Goal: Information Seeking & Learning: Learn about a topic

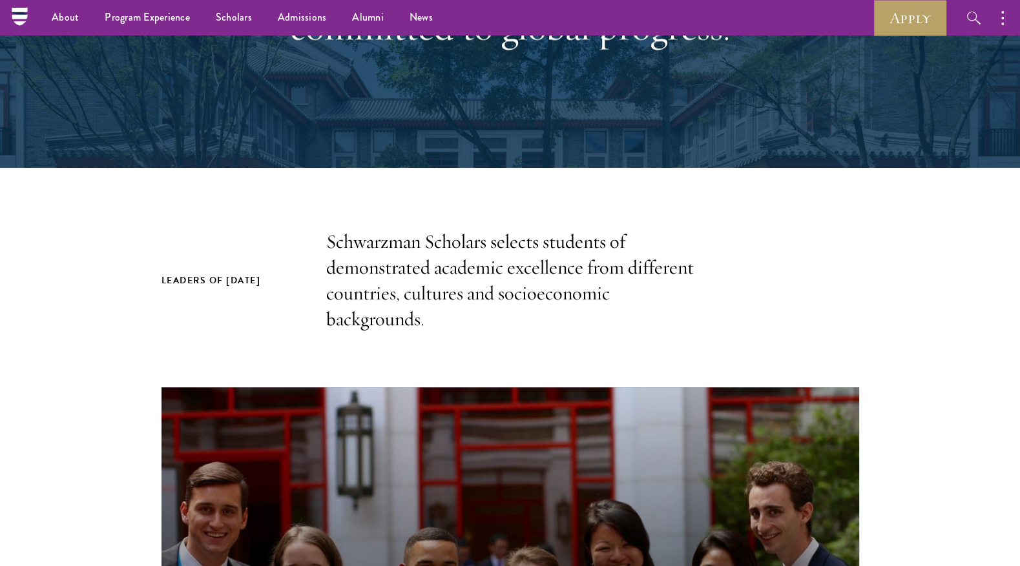
scroll to position [231, 0]
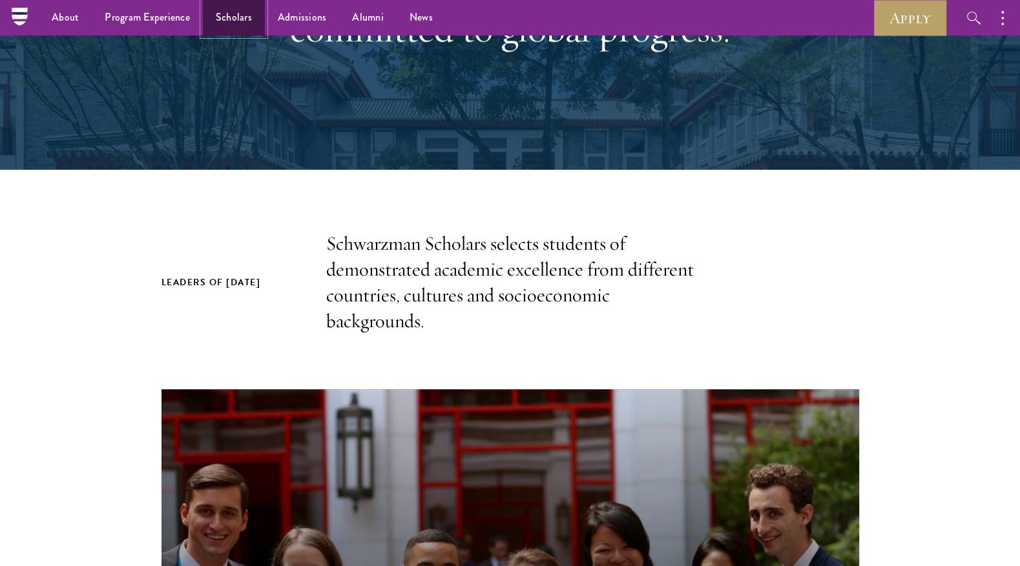
click at [245, 15] on link "Scholars" at bounding box center [234, 18] width 62 height 36
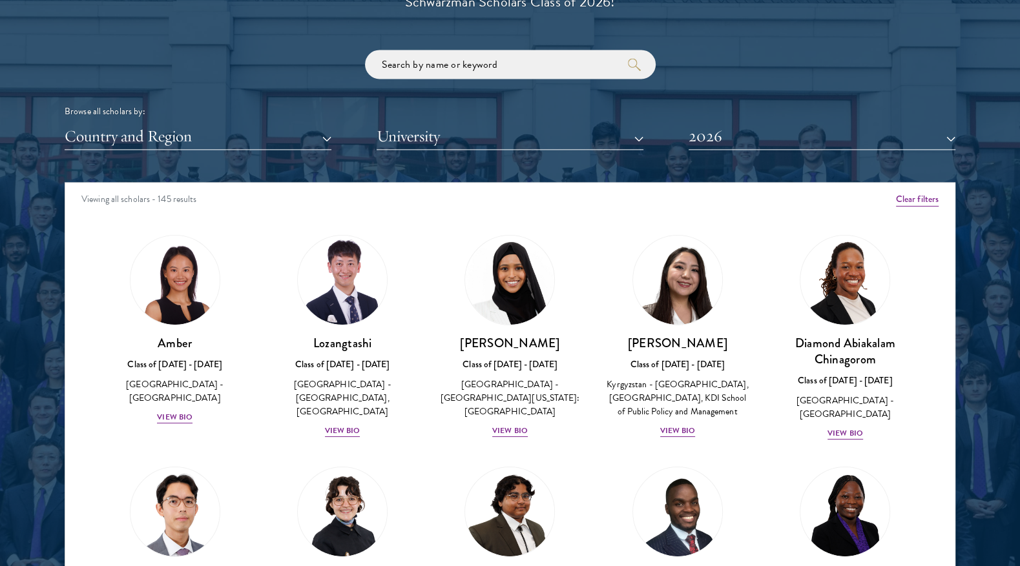
scroll to position [1534, 0]
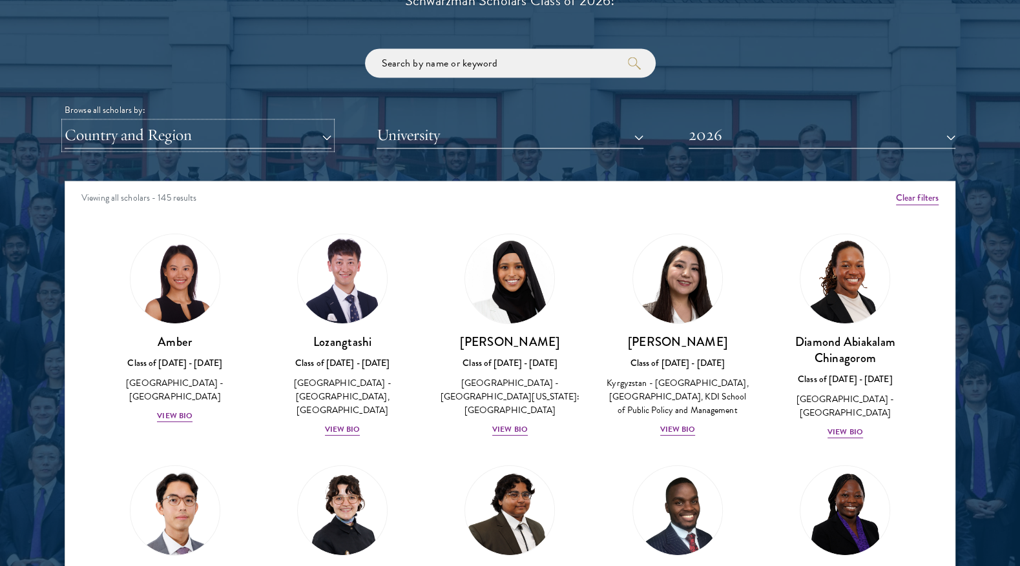
click at [287, 131] on button "Country and Region" at bounding box center [198, 135] width 267 height 26
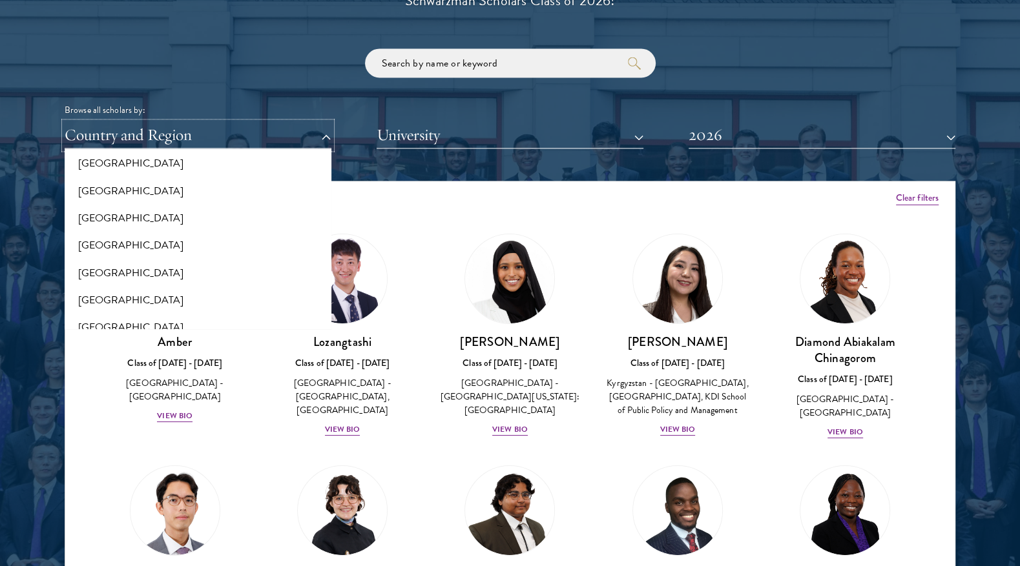
scroll to position [366, 0]
click at [161, 274] on button "[GEOGRAPHIC_DATA]" at bounding box center [197, 271] width 259 height 27
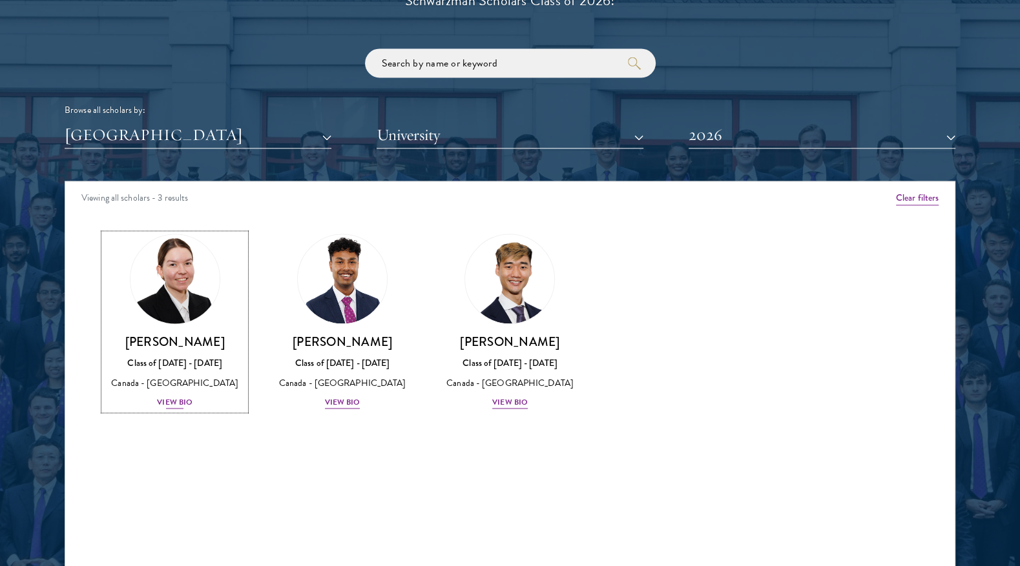
click at [168, 408] on div "View Bio" at bounding box center [175, 403] width 36 height 12
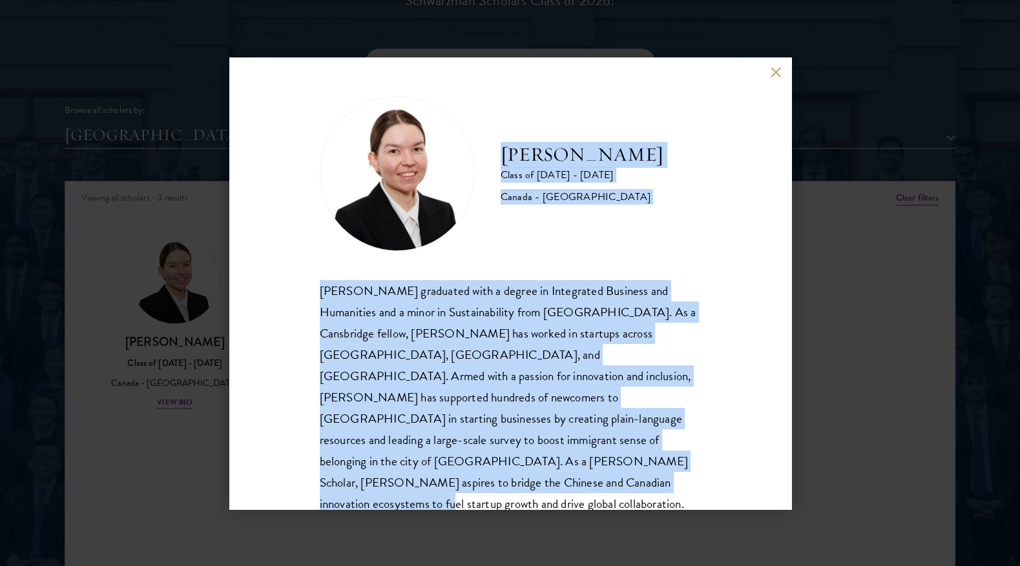
drag, startPoint x: 502, startPoint y: 155, endPoint x: 688, endPoint y: 493, distance: 385.3
click at [688, 493] on div "[PERSON_NAME] Class of [DATE] - [DATE] [GEOGRAPHIC_DATA] - [GEOGRAPHIC_DATA] [P…" at bounding box center [510, 283] width 562 height 452
copy div "[PERSON_NAME] Class of [DATE] - [DATE] [GEOGRAPHIC_DATA] - [GEOGRAPHIC_DATA] [P…"
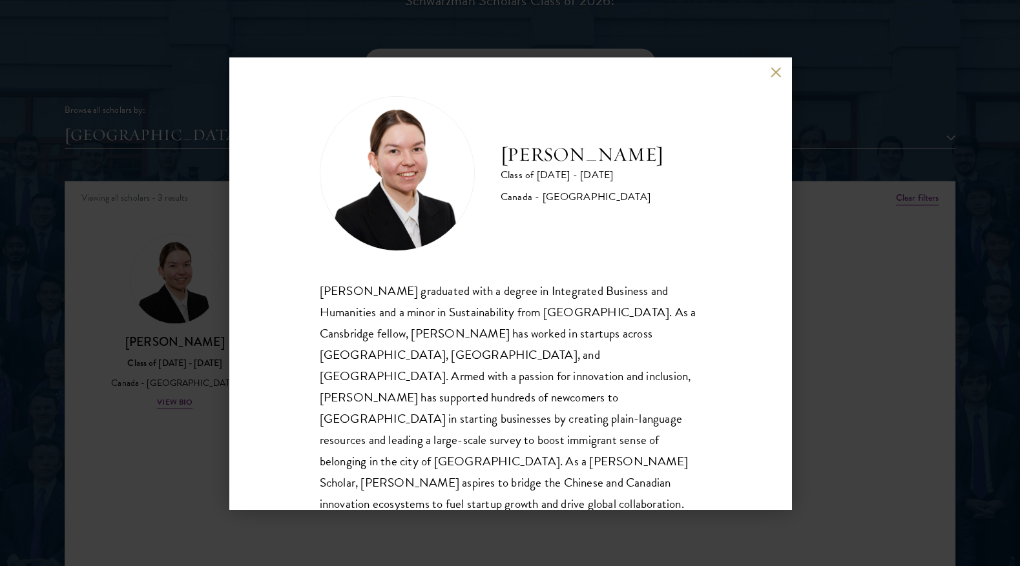
click at [800, 186] on div "[PERSON_NAME] Class of [DATE] - [DATE] [GEOGRAPHIC_DATA] - [GEOGRAPHIC_DATA] [P…" at bounding box center [510, 283] width 1020 height 566
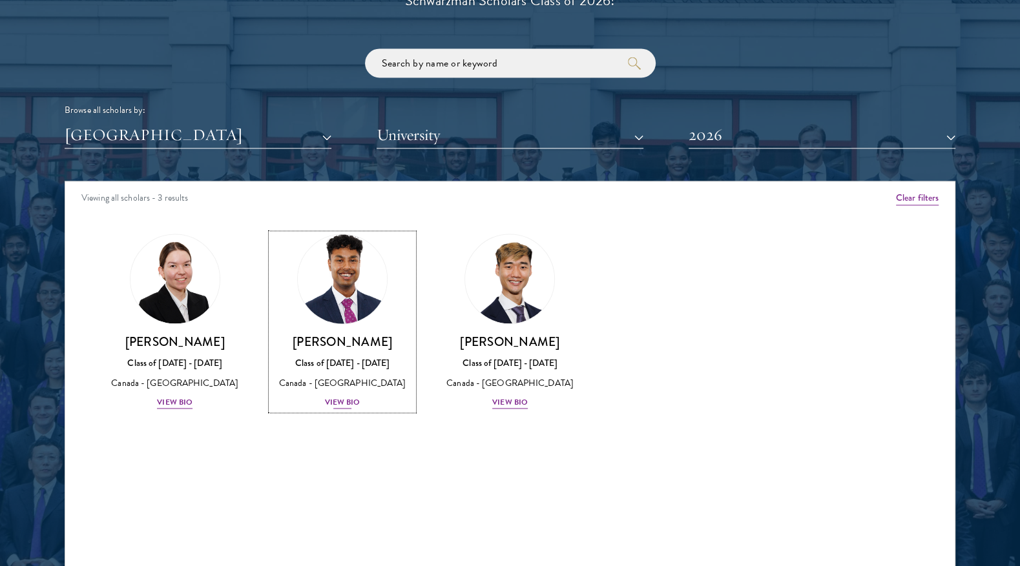
click at [357, 353] on div "[PERSON_NAME] Class of [DATE] - [DATE] [GEOGRAPHIC_DATA] - [GEOGRAPHIC_DATA] Vi…" at bounding box center [341, 372] width 141 height 76
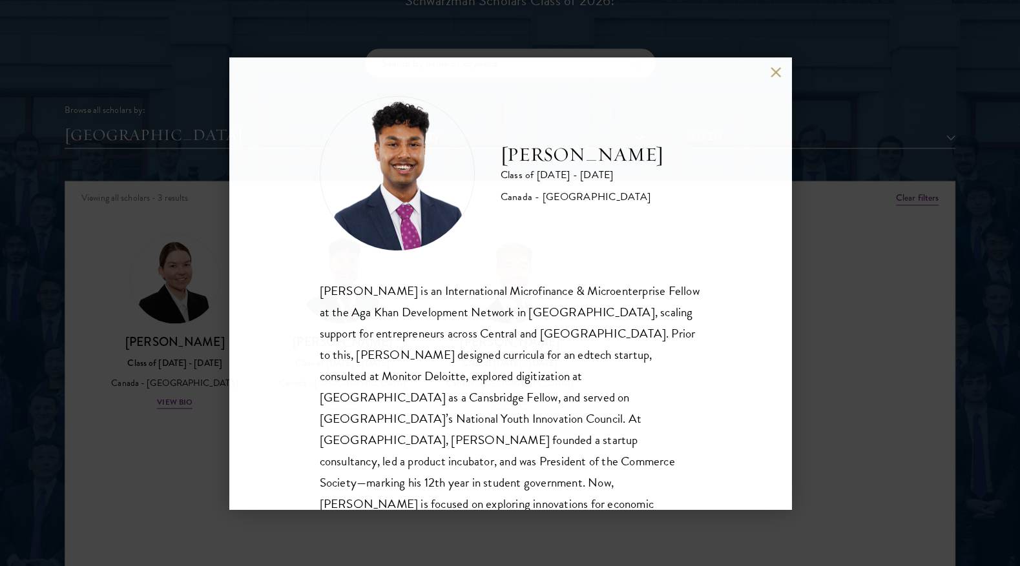
click at [362, 298] on div "[PERSON_NAME] is an International Microfinance & Microenterprise Fellow at the …" at bounding box center [510, 419] width 381 height 278
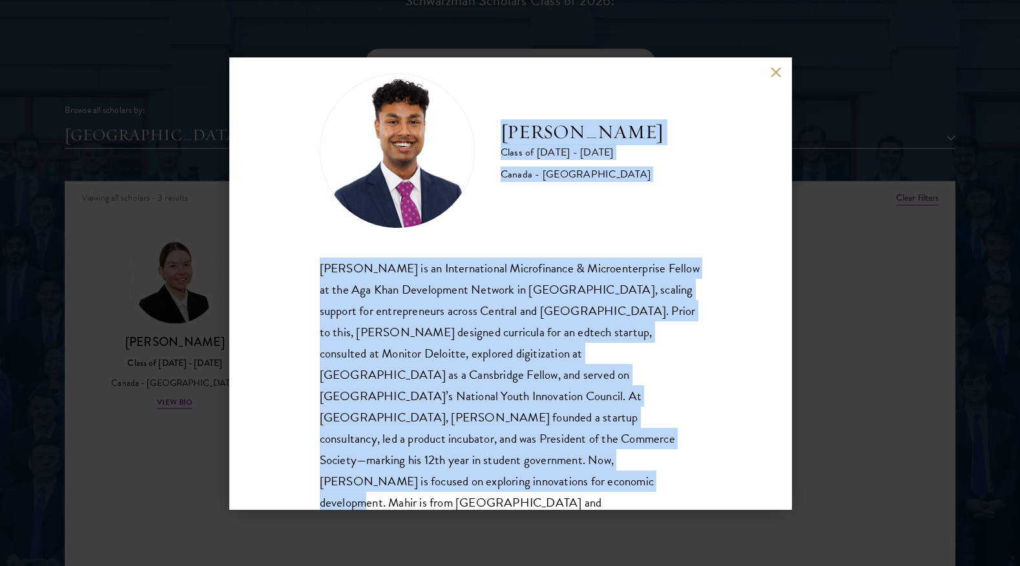
drag, startPoint x: 505, startPoint y: 131, endPoint x: 642, endPoint y: 471, distance: 366.9
click at [643, 471] on div "[PERSON_NAME] Class of [DATE] - [DATE] [GEOGRAPHIC_DATA] - [GEOGRAPHIC_DATA] [P…" at bounding box center [510, 283] width 562 height 452
copy div "[PERSON_NAME] Class of [DATE] - [DATE] Canada - [GEOGRAPHIC_DATA] [PERSON_NAME]…"
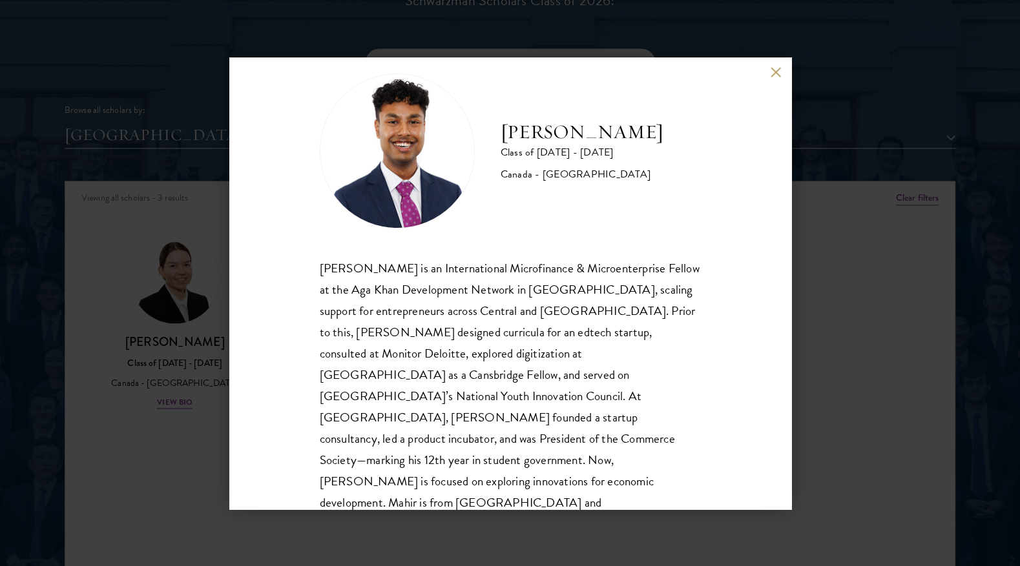
click at [781, 69] on div "[PERSON_NAME] Class of [DATE] - [DATE] [GEOGRAPHIC_DATA] - [GEOGRAPHIC_DATA] [P…" at bounding box center [510, 283] width 562 height 452
click at [772, 71] on button at bounding box center [775, 72] width 11 height 11
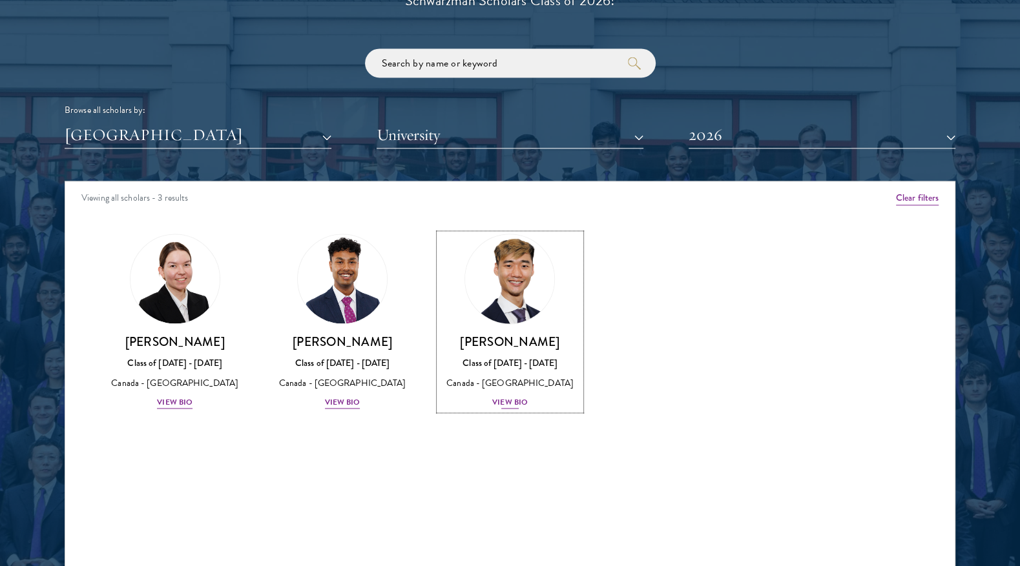
click at [538, 346] on h3 "[PERSON_NAME]" at bounding box center [509, 342] width 141 height 16
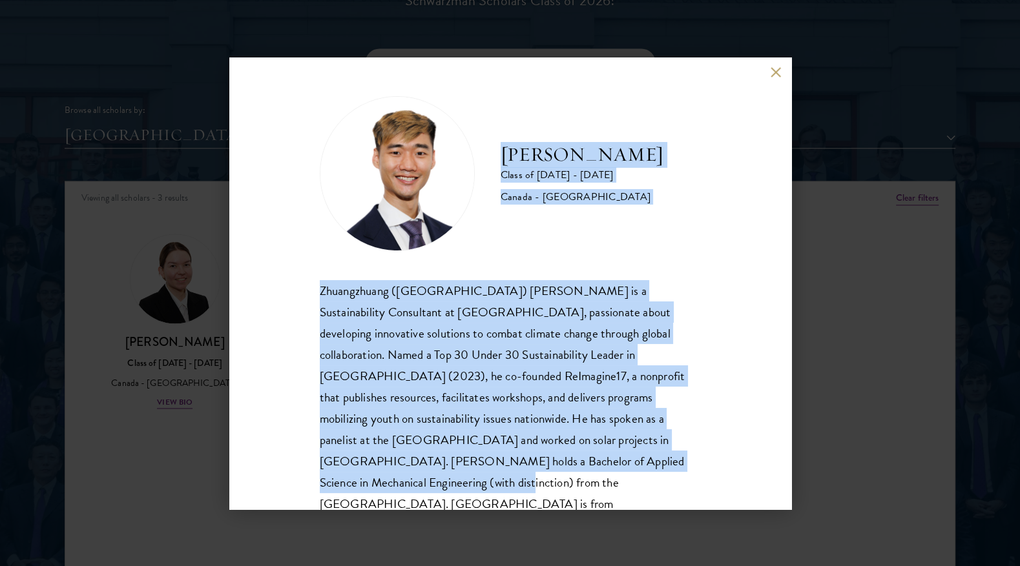
drag, startPoint x: 502, startPoint y: 154, endPoint x: 627, endPoint y: 460, distance: 331.1
click at [627, 460] on div "[PERSON_NAME] Class of [DATE] - [DATE] [GEOGRAPHIC_DATA] - [GEOGRAPHIC_DATA] Zh…" at bounding box center [510, 316] width 381 height 440
copy div "[PERSON_NAME] Class of [DATE] - [DATE] [GEOGRAPHIC_DATA] - [GEOGRAPHIC_DATA] Zh…"
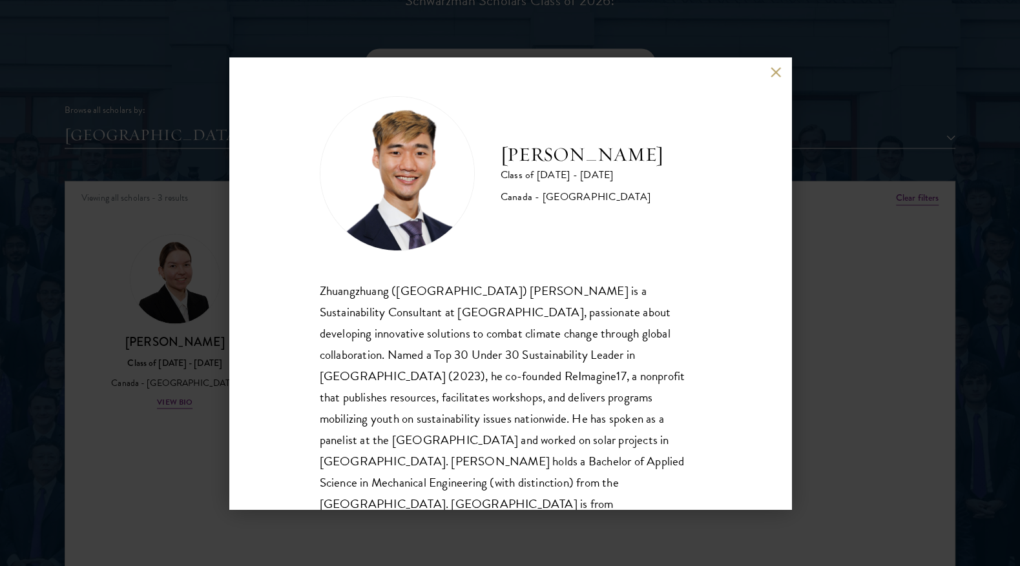
click at [511, 285] on div "Zhuangzhuang ([GEOGRAPHIC_DATA]) [PERSON_NAME] is a Sustainability Consultant a…" at bounding box center [510, 408] width 381 height 256
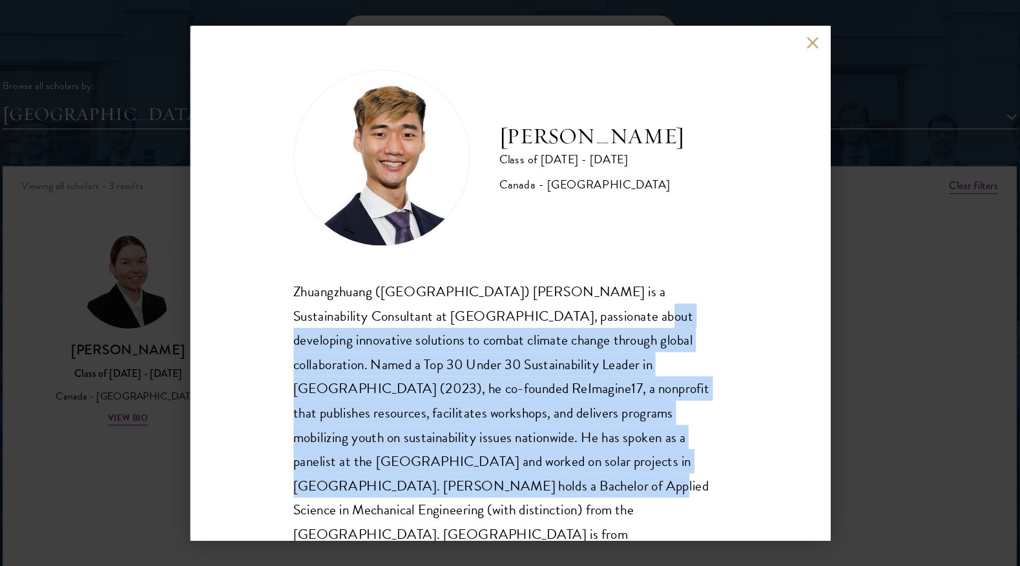
drag, startPoint x: 497, startPoint y: 315, endPoint x: 651, endPoint y: 449, distance: 204.1
click at [651, 449] on div "Zhuangzhuang ([GEOGRAPHIC_DATA]) [PERSON_NAME] is a Sustainability Consultant a…" at bounding box center [510, 408] width 381 height 256
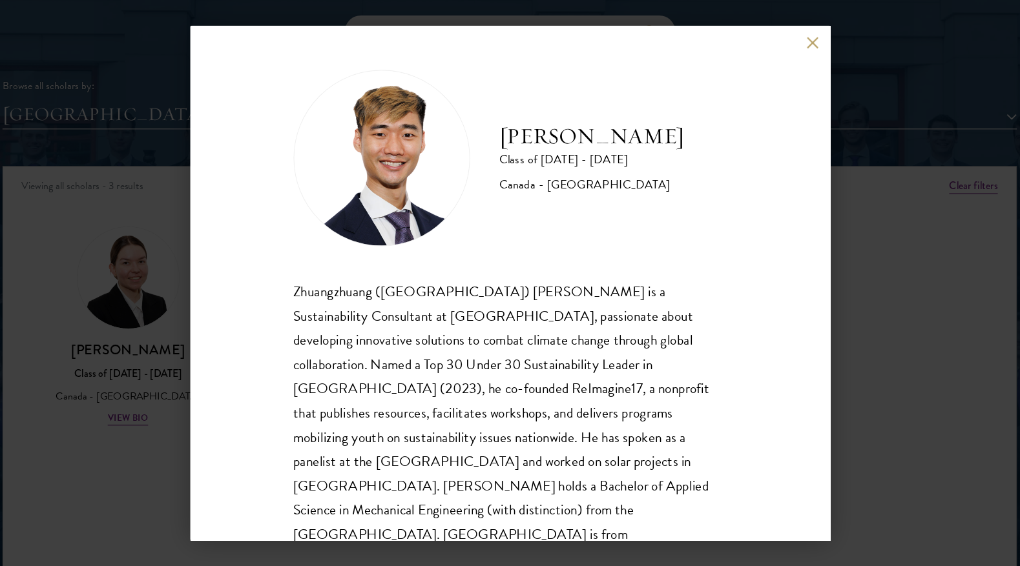
scroll to position [1, 0]
click at [831, 393] on div "[PERSON_NAME] Class of [DATE] - [DATE] [GEOGRAPHIC_DATA] - [GEOGRAPHIC_DATA] Zh…" at bounding box center [510, 283] width 1020 height 566
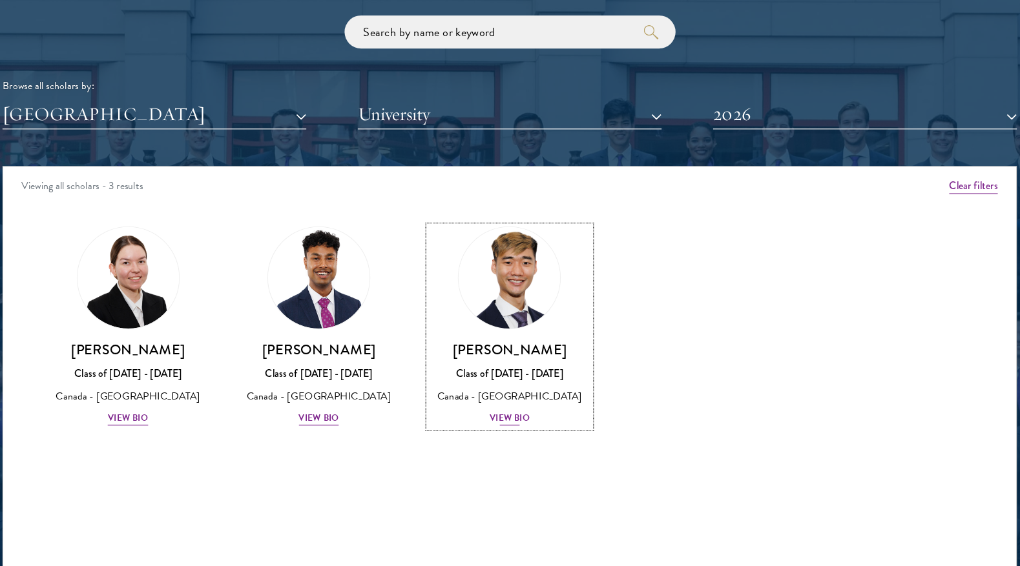
click at [490, 371] on div "[PERSON_NAME] Class of [DATE] - [DATE] [GEOGRAPHIC_DATA] - [GEOGRAPHIC_DATA] Vi…" at bounding box center [509, 372] width 141 height 76
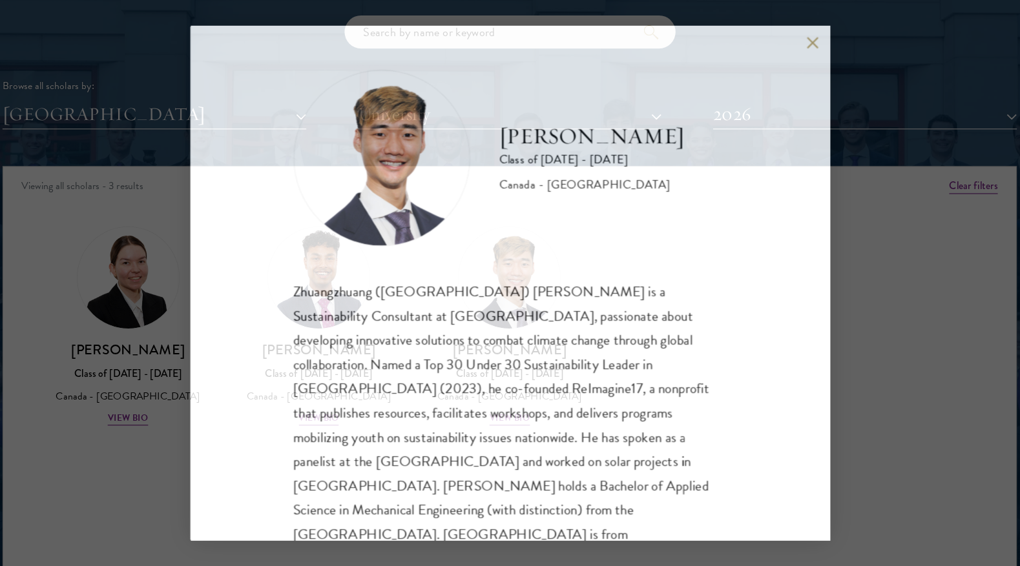
click at [506, 393] on div "Zhuangzhuang ([GEOGRAPHIC_DATA]) [PERSON_NAME] is a Sustainability Consultant a…" at bounding box center [510, 408] width 381 height 256
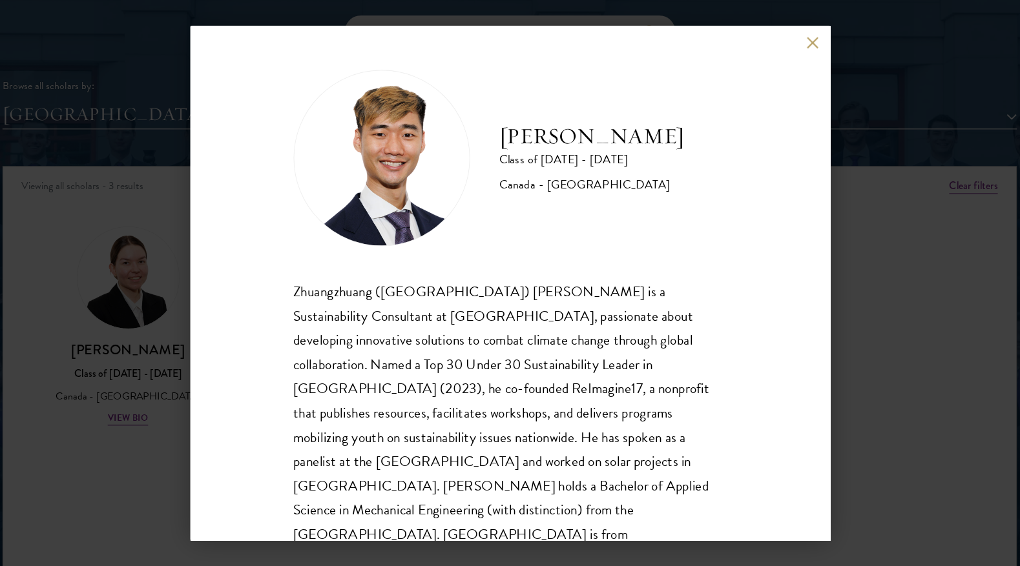
scroll to position [1, 0]
click at [844, 361] on div "[PERSON_NAME] Class of [DATE] - [DATE] [GEOGRAPHIC_DATA] - [GEOGRAPHIC_DATA] Zh…" at bounding box center [510, 283] width 1020 height 566
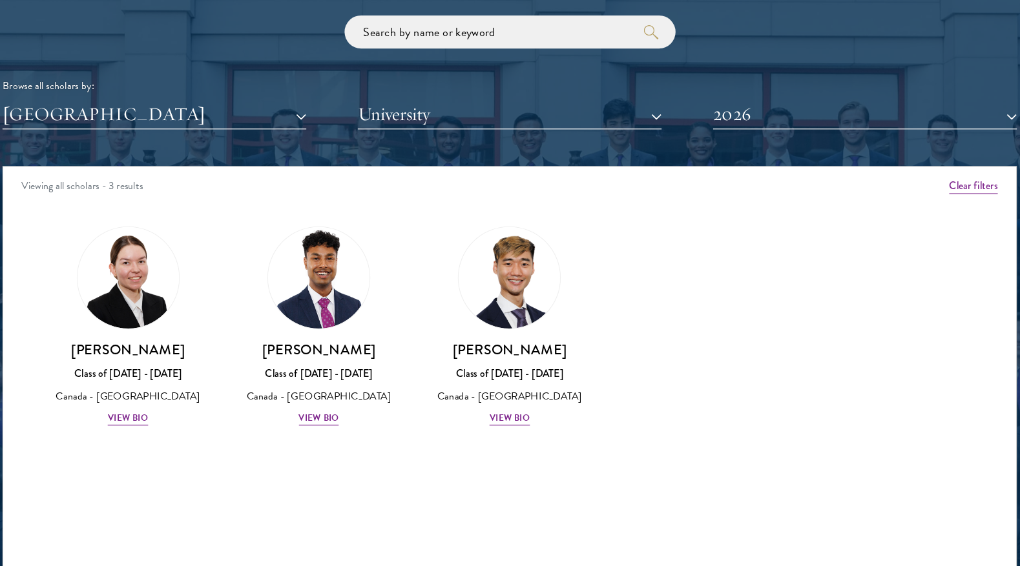
click at [324, 417] on div "[PERSON_NAME] Class of [DATE] - [DATE] [GEOGRAPHIC_DATA] - [GEOGRAPHIC_DATA] Vi…" at bounding box center [341, 322] width 167 height 202
click at [325, 408] on div "[PERSON_NAME] Class of [DATE] - [DATE] [GEOGRAPHIC_DATA] - [GEOGRAPHIC_DATA] Vi…" at bounding box center [341, 372] width 141 height 76
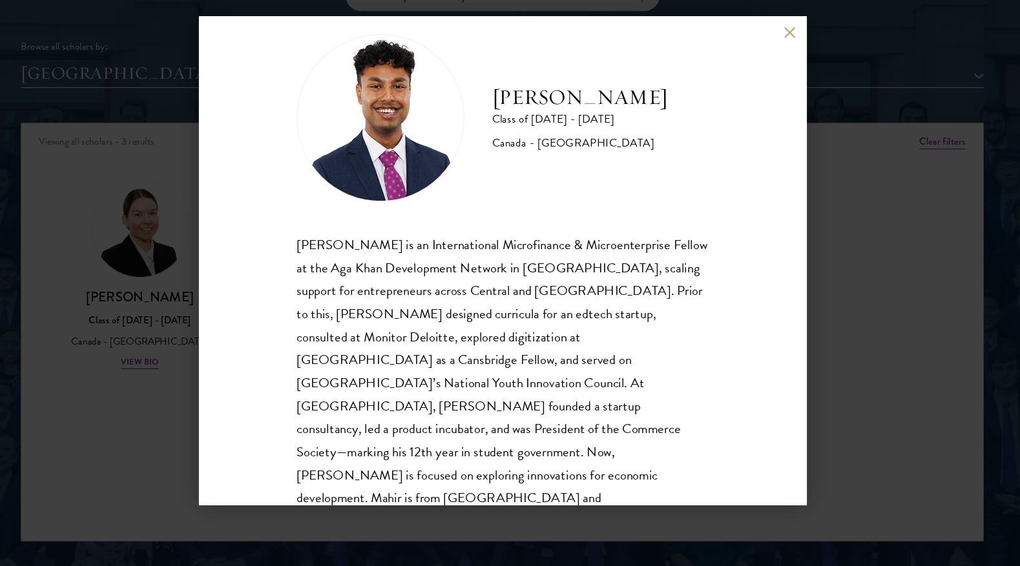
scroll to position [1558, 0]
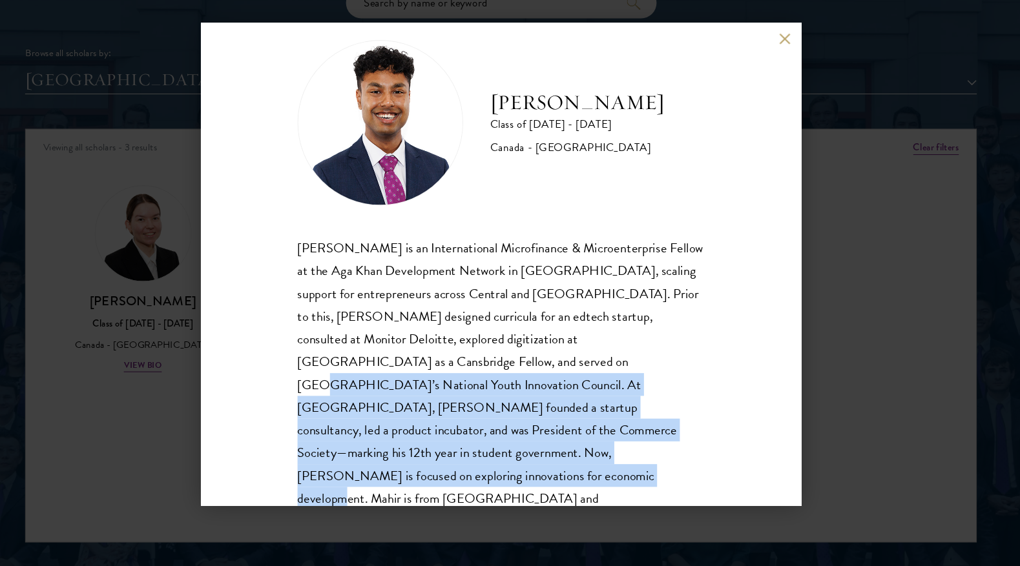
drag, startPoint x: 470, startPoint y: 366, endPoint x: 597, endPoint y: 471, distance: 165.6
click at [597, 471] on div "[PERSON_NAME] Class of [DATE] - [DATE] [GEOGRAPHIC_DATA] - [GEOGRAPHIC_DATA] [P…" at bounding box center [510, 283] width 562 height 452
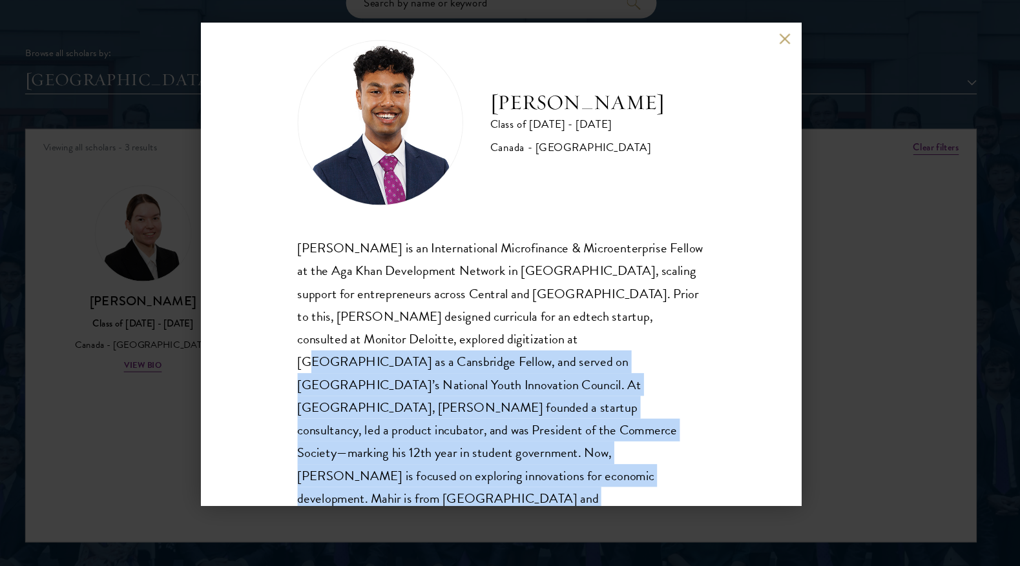
drag, startPoint x: 597, startPoint y: 471, endPoint x: 539, endPoint y: 350, distance: 134.0
click at [542, 355] on div "[PERSON_NAME] Class of [DATE] - [DATE] [GEOGRAPHIC_DATA] - [GEOGRAPHIC_DATA] [P…" at bounding box center [510, 283] width 562 height 452
click at [539, 350] on div "[PERSON_NAME] is an International Microfinance & Microenterprise Fellow at the …" at bounding box center [510, 397] width 381 height 278
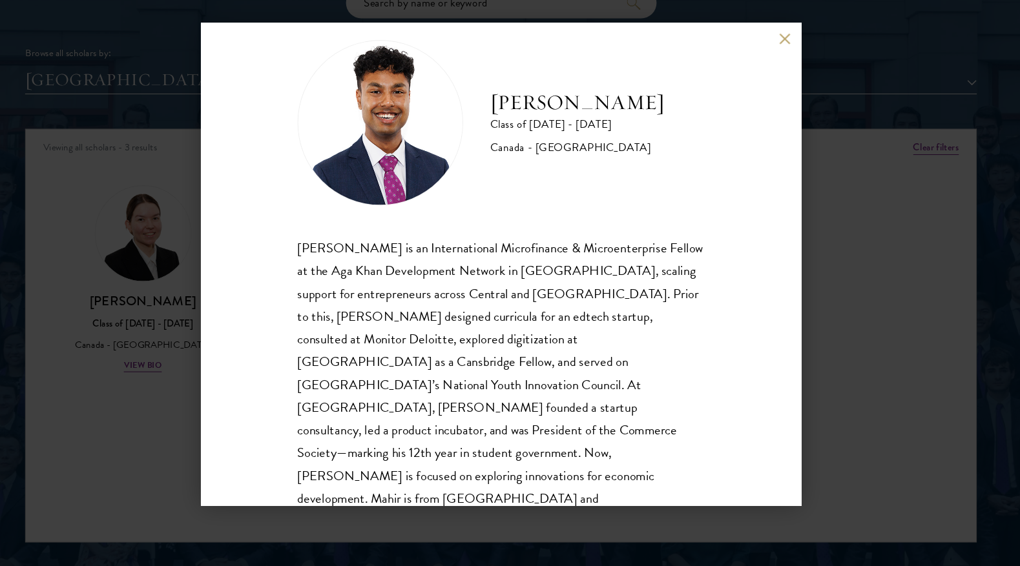
click at [832, 338] on div "[PERSON_NAME] Class of [DATE] - [DATE] [GEOGRAPHIC_DATA] - [GEOGRAPHIC_DATA] [P…" at bounding box center [510, 283] width 1020 height 566
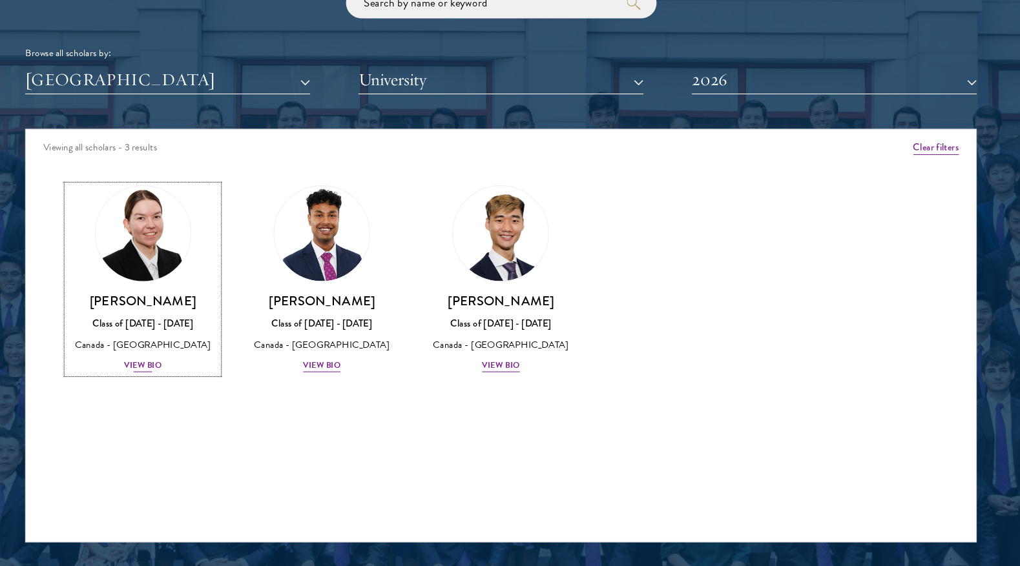
click at [203, 344] on div "Class of [DATE] - [DATE]" at bounding box center [174, 339] width 141 height 14
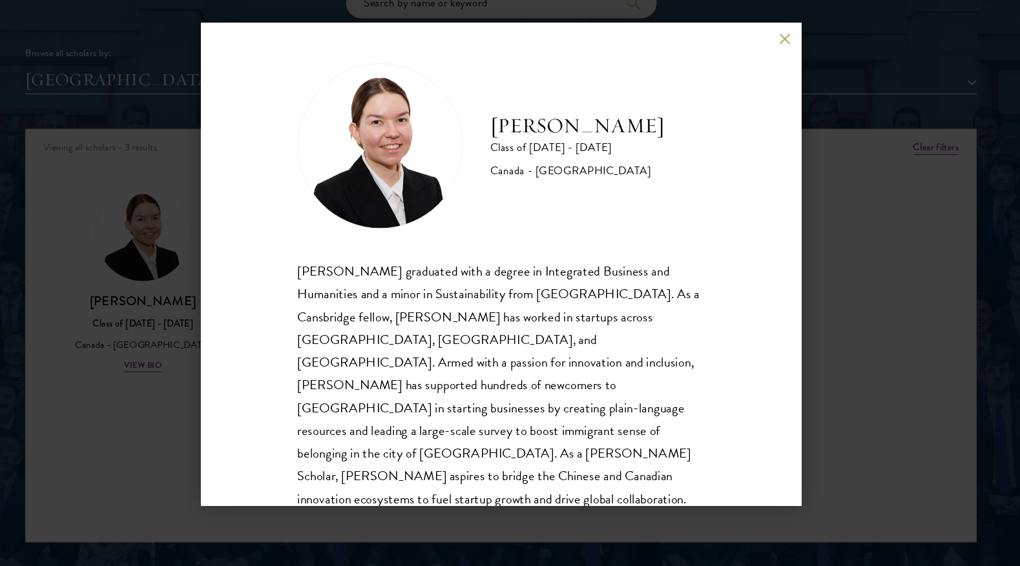
scroll to position [1558, 0]
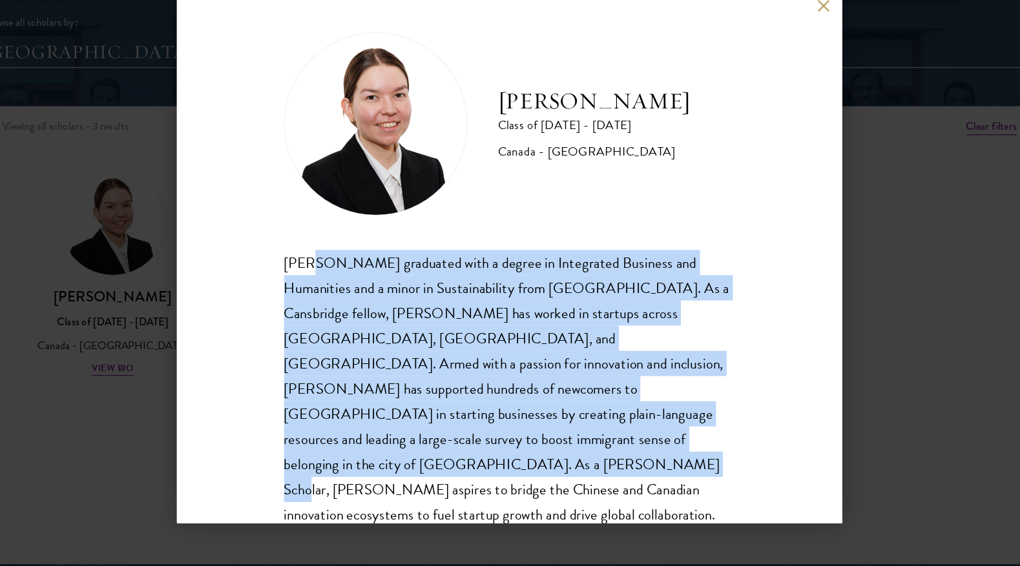
drag, startPoint x: 341, startPoint y: 284, endPoint x: 542, endPoint y: 444, distance: 257.3
click at [542, 444] on div "[PERSON_NAME] graduated with a degree in Integrated Business and Humanities and…" at bounding box center [510, 407] width 381 height 256
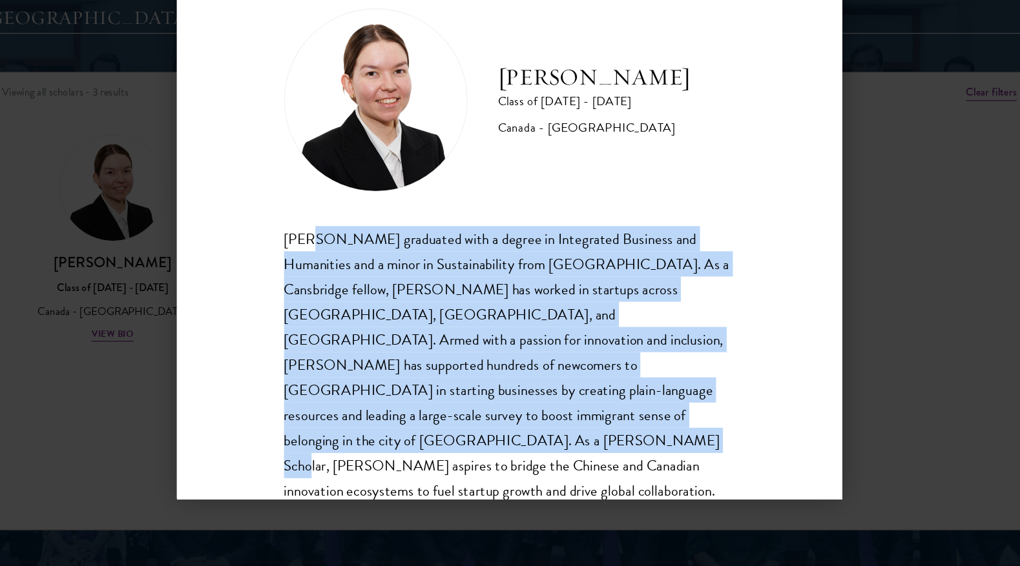
scroll to position [1569, 0]
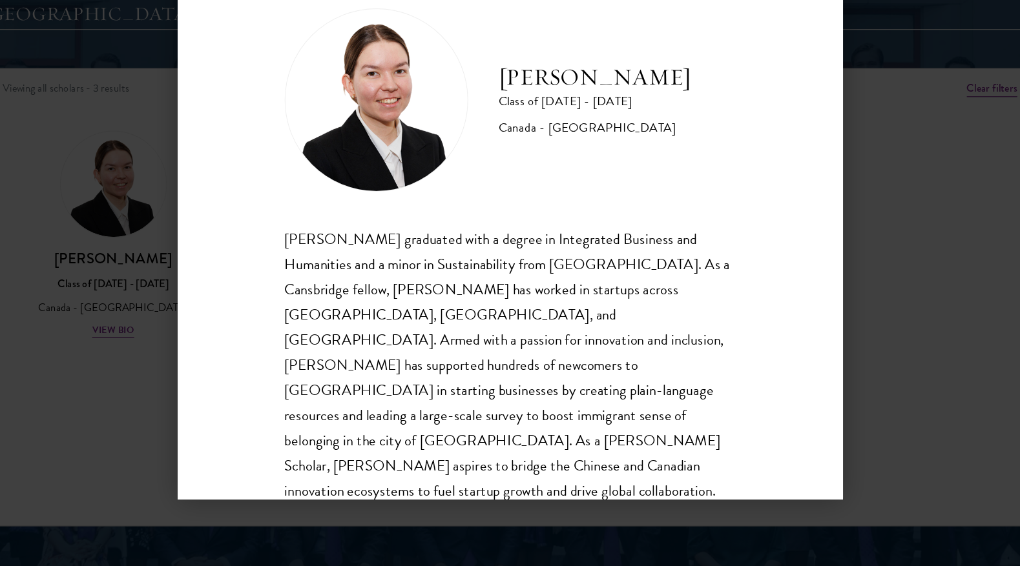
click at [572, 448] on div "[PERSON_NAME] graduated with a degree in Integrated Business and Humanities and…" at bounding box center [510, 407] width 381 height 256
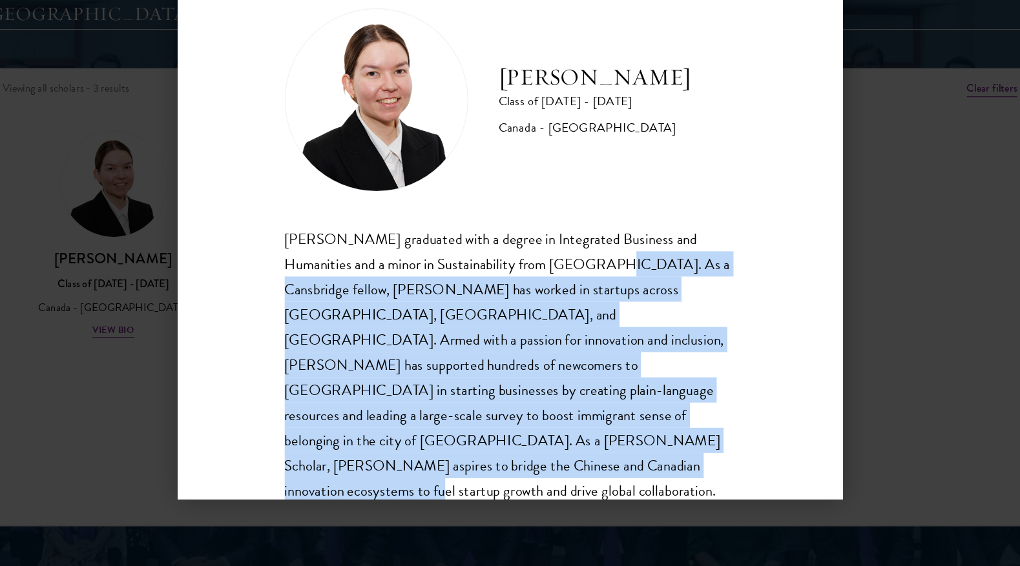
drag, startPoint x: 622, startPoint y: 460, endPoint x: 550, endPoint y: 309, distance: 167.3
click at [550, 309] on div "[PERSON_NAME] graduated with a degree in Integrated Business and Humanities and…" at bounding box center [510, 407] width 381 height 256
drag, startPoint x: 550, startPoint y: 309, endPoint x: 625, endPoint y: 456, distance: 164.3
click at [625, 456] on div "[PERSON_NAME] graduated with a degree in Integrated Business and Humanities and…" at bounding box center [510, 407] width 381 height 256
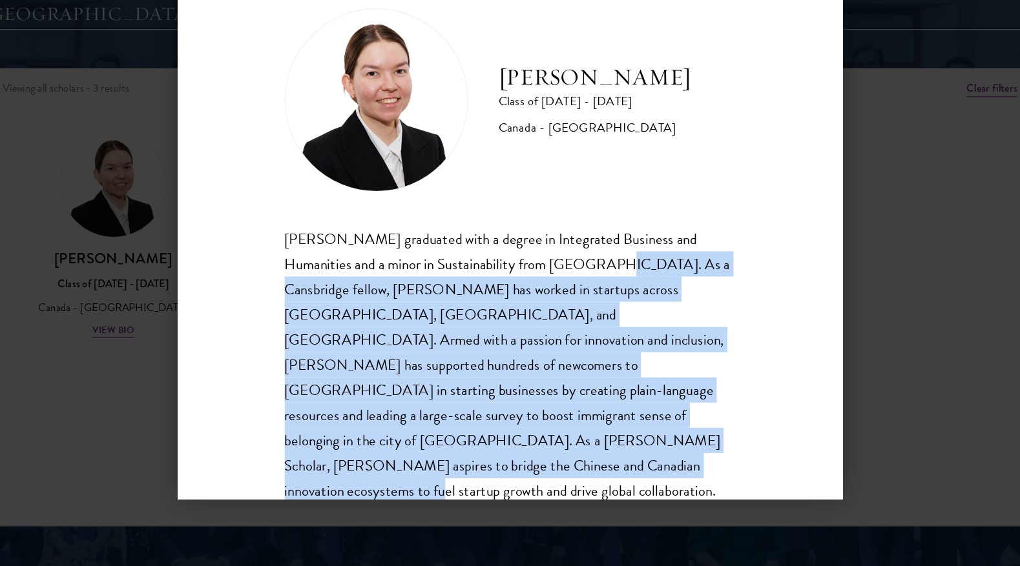
click at [625, 456] on div "[PERSON_NAME] graduated with a degree in Integrated Business and Humanities and…" at bounding box center [510, 407] width 381 height 256
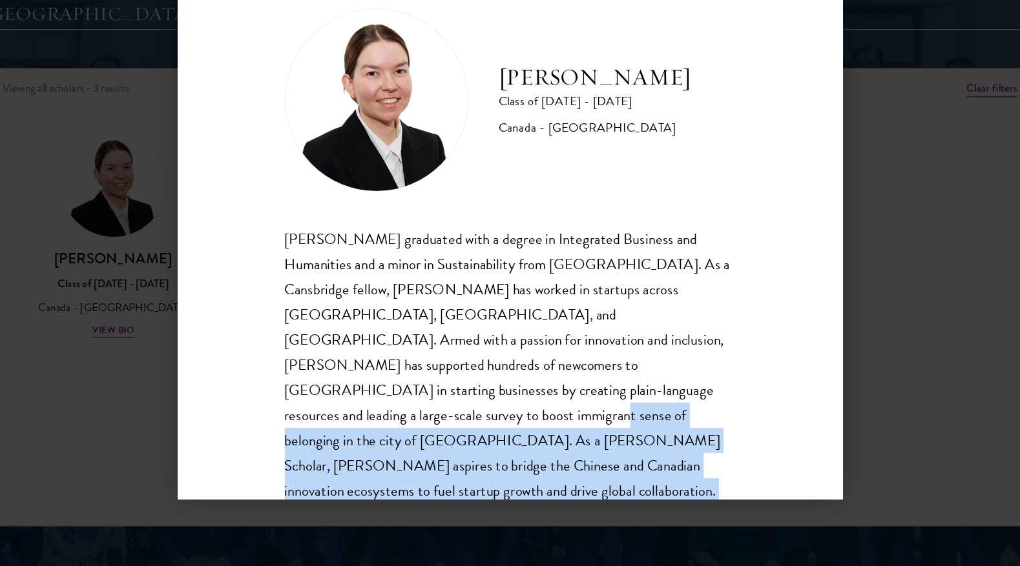
drag, startPoint x: 625, startPoint y: 456, endPoint x: 564, endPoint y: 410, distance: 75.6
click at [564, 410] on div "[PERSON_NAME] graduated with a degree in Integrated Business and Humanities and…" at bounding box center [510, 407] width 381 height 256
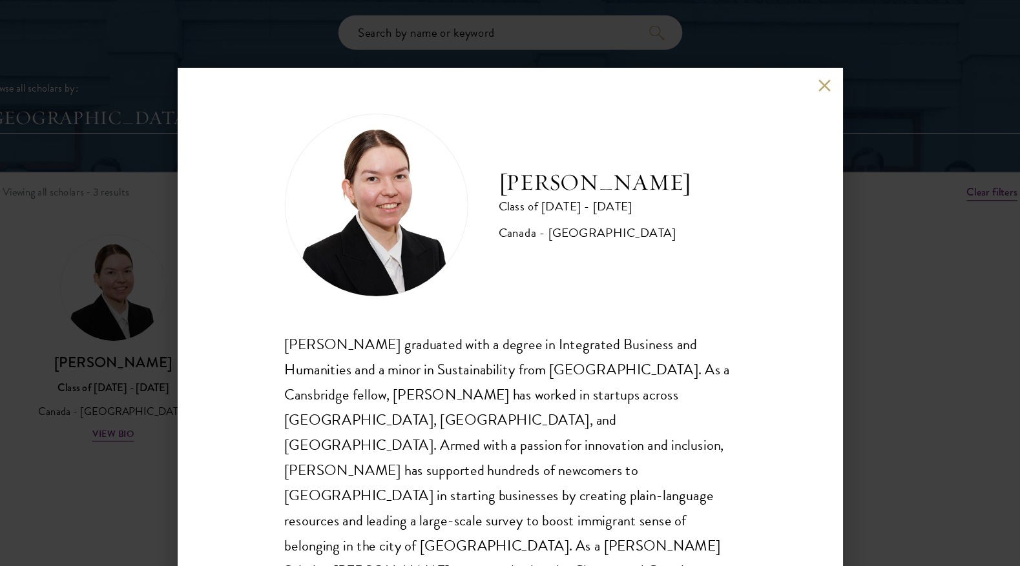
scroll to position [1562, 0]
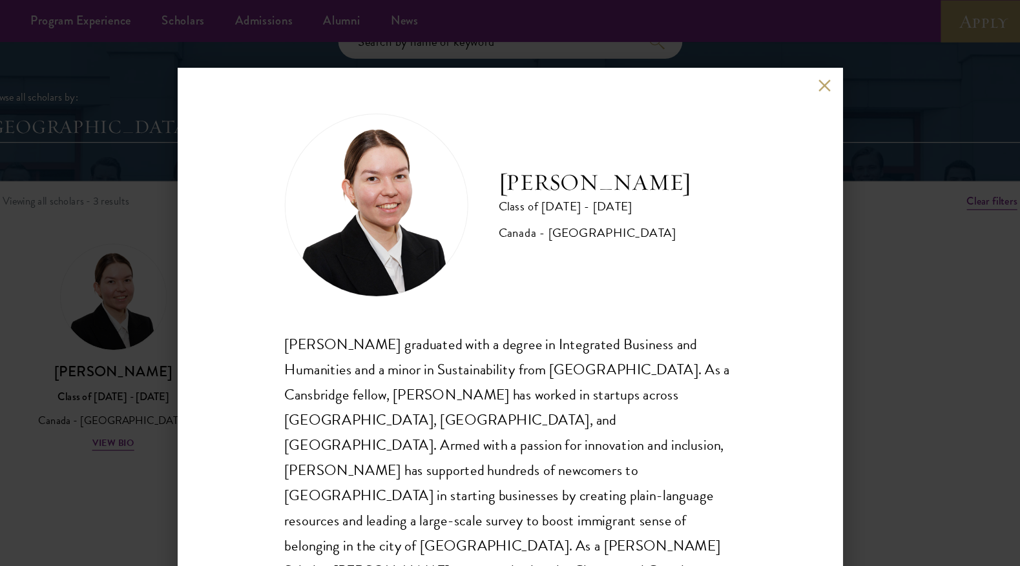
click at [789, 153] on div "[PERSON_NAME] Class of [DATE] - [DATE] [GEOGRAPHIC_DATA] - [GEOGRAPHIC_DATA] [P…" at bounding box center [510, 283] width 562 height 452
click at [823, 158] on div "[PERSON_NAME] Class of [DATE] - [DATE] [GEOGRAPHIC_DATA] - [GEOGRAPHIC_DATA] [P…" at bounding box center [510, 283] width 1020 height 566
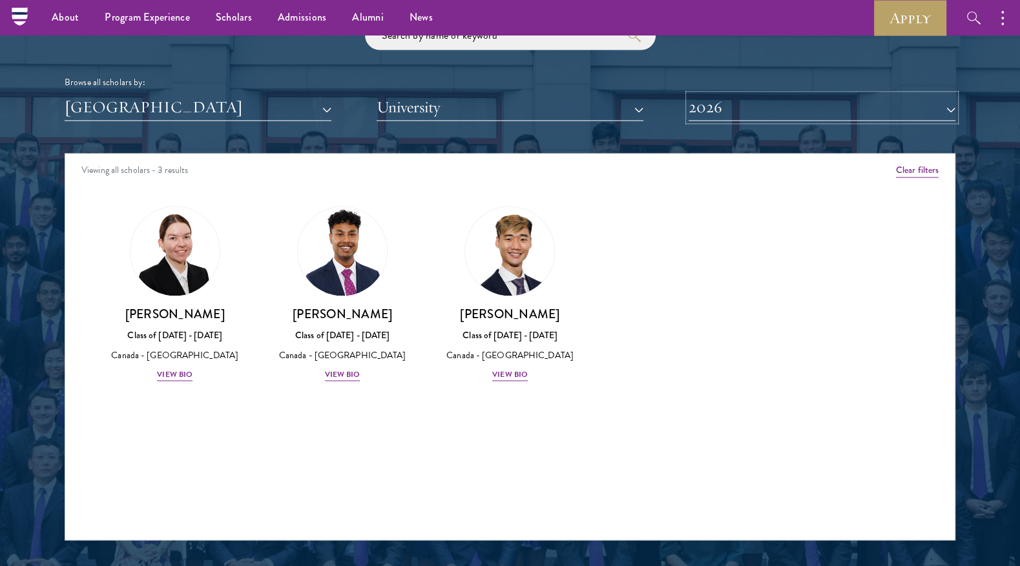
click at [701, 115] on button "2026" at bounding box center [821, 107] width 267 height 26
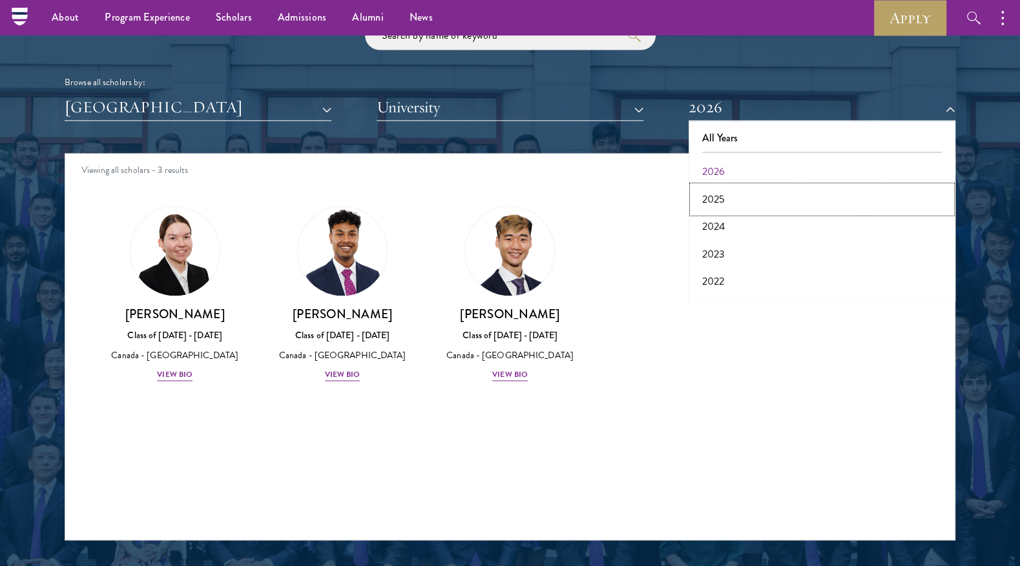
click at [705, 193] on button "2025" at bounding box center [821, 199] width 259 height 27
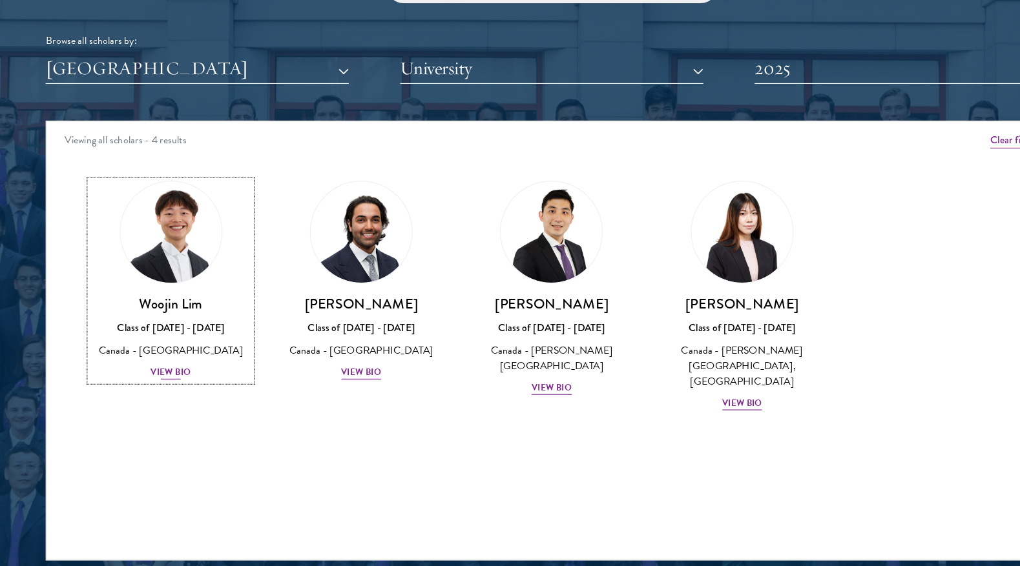
click at [173, 364] on div "[PERSON_NAME] Class of [DATE] - [DATE] [GEOGRAPHIC_DATA] - [GEOGRAPHIC_DATA] Vi…" at bounding box center [174, 344] width 141 height 76
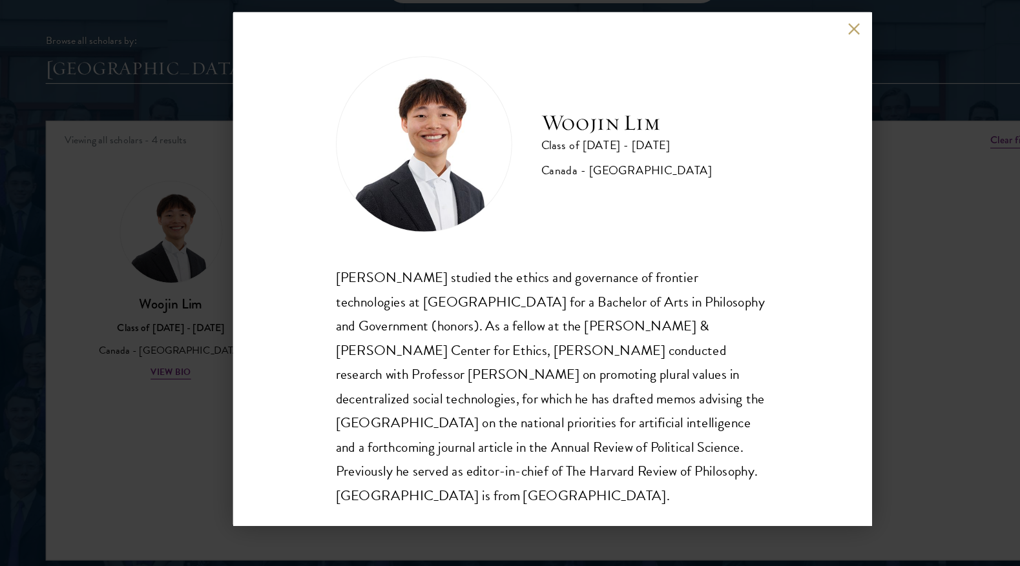
scroll to position [1, 0]
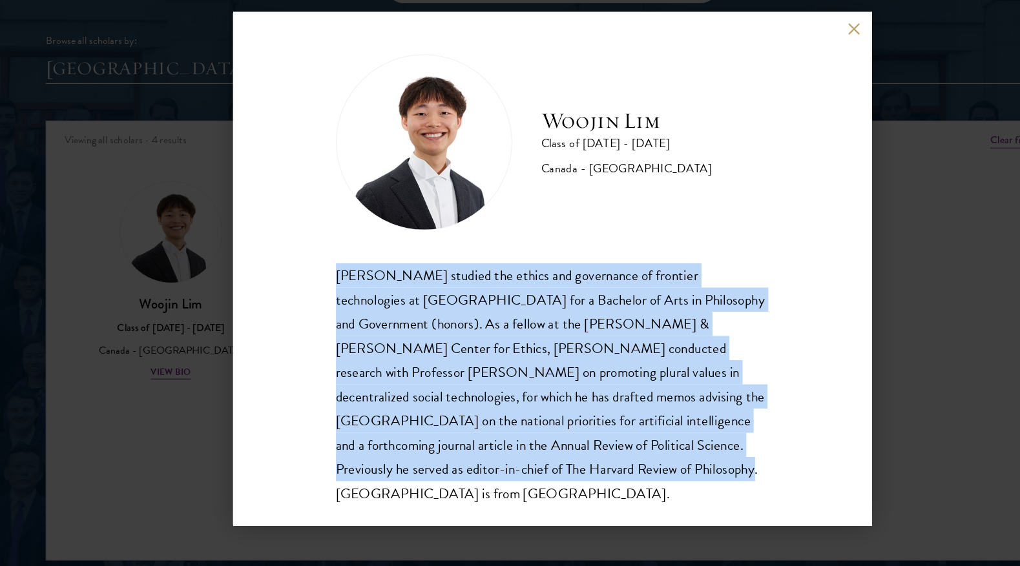
drag, startPoint x: 315, startPoint y: 280, endPoint x: 475, endPoint y: 457, distance: 239.1
click at [475, 457] on div "[PERSON_NAME] Class of [DATE] - [DATE] [GEOGRAPHIC_DATA] - [GEOGRAPHIC_DATA] [P…" at bounding box center [510, 283] width 562 height 452
click at [475, 457] on div "[PERSON_NAME] studied the ethics and governance of frontier technologies at [GE…" at bounding box center [510, 385] width 381 height 213
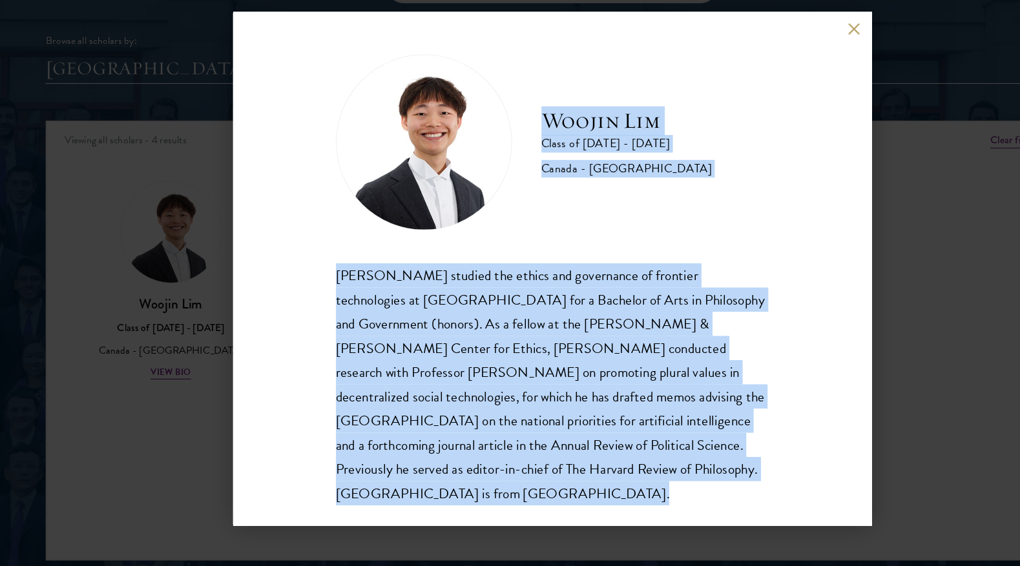
drag, startPoint x: 475, startPoint y: 457, endPoint x: 505, endPoint y: 151, distance: 307.6
click at [505, 151] on div "[PERSON_NAME] Class of [DATE] - [DATE] [GEOGRAPHIC_DATA] - [GEOGRAPHIC_DATA] [P…" at bounding box center [510, 293] width 381 height 397
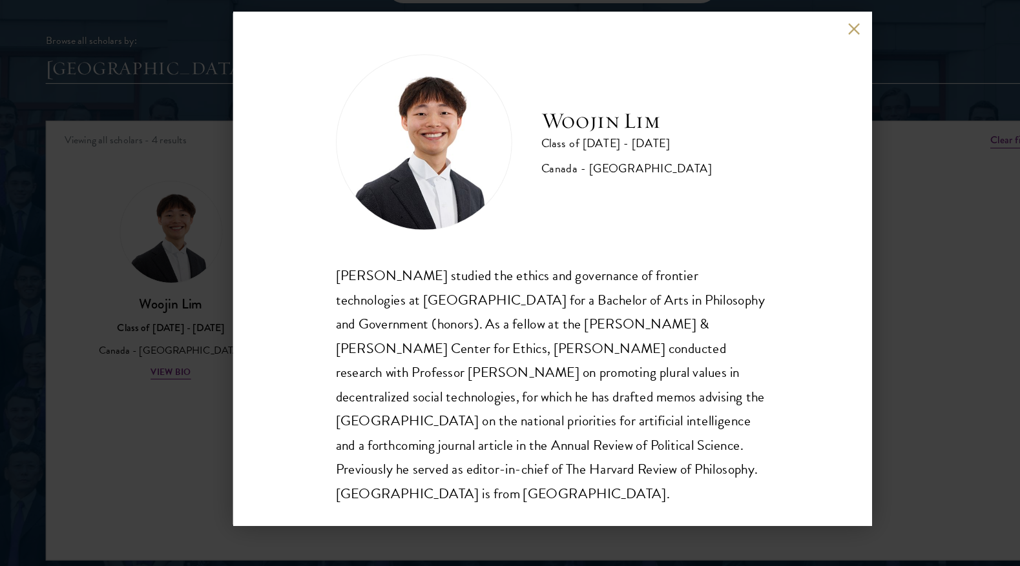
click at [772, 65] on div "[PERSON_NAME] Class of [DATE] - [DATE] [GEOGRAPHIC_DATA] - [GEOGRAPHIC_DATA] [P…" at bounding box center [510, 283] width 562 height 452
click at [775, 70] on button at bounding box center [775, 72] width 11 height 11
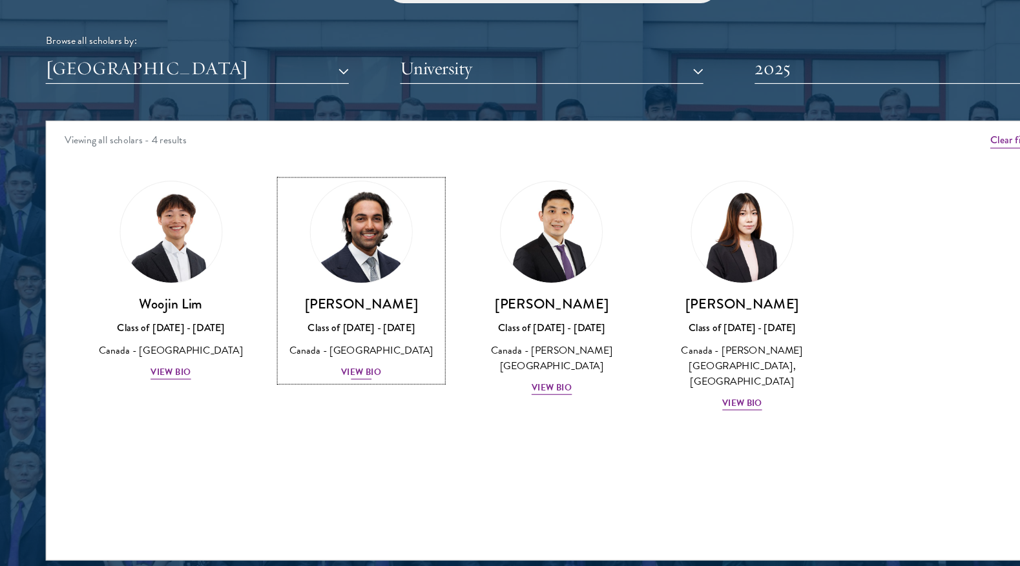
click at [357, 302] on link "[PERSON_NAME] Class of [DATE] - [DATE] [GEOGRAPHIC_DATA] - [GEOGRAPHIC_DATA] Vi…" at bounding box center [341, 294] width 141 height 176
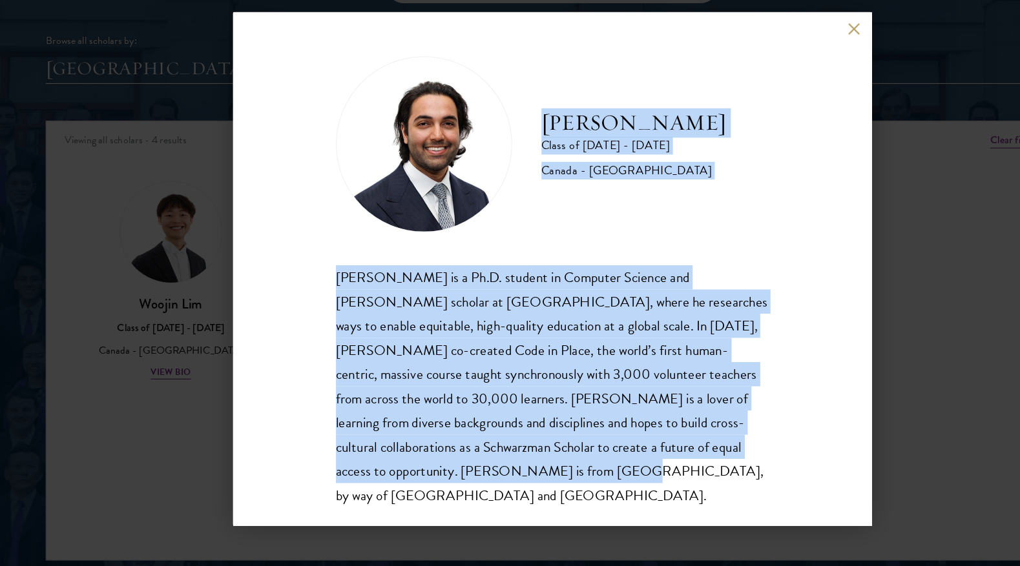
drag, startPoint x: 504, startPoint y: 158, endPoint x: 563, endPoint y: 471, distance: 318.7
click at [563, 473] on div "[PERSON_NAME] Class of [DATE] - [DATE] [GEOGRAPHIC_DATA] - [GEOGRAPHIC_DATA] [P…" at bounding box center [510, 283] width 562 height 452
copy div "[PERSON_NAME] Class of [DATE] - [DATE] [GEOGRAPHIC_DATA] - [GEOGRAPHIC_DATA] [P…"
click at [778, 67] on button at bounding box center [775, 72] width 11 height 11
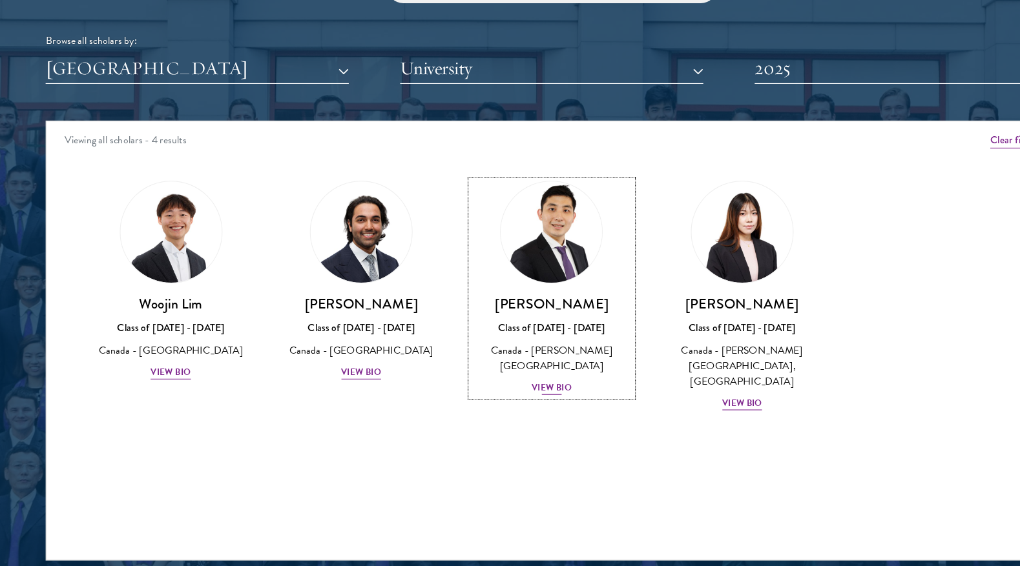
click at [529, 273] on img at bounding box center [510, 251] width 98 height 98
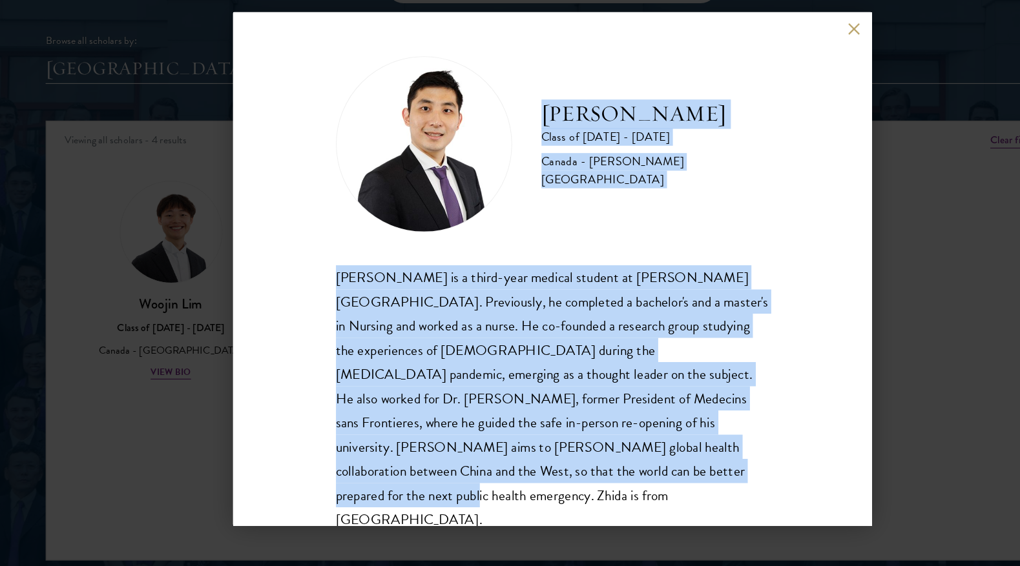
drag, startPoint x: 497, startPoint y: 149, endPoint x: 595, endPoint y: 466, distance: 332.8
click at [598, 466] on div "[PERSON_NAME] Class of [DATE] - [DATE] [GEOGRAPHIC_DATA] - [PERSON_NAME][GEOGRA…" at bounding box center [510, 305] width 381 height 419
copy div "[PERSON_NAME] Class of [DATE] - [DATE] [GEOGRAPHIC_DATA] - [PERSON_NAME][GEOGRA…"
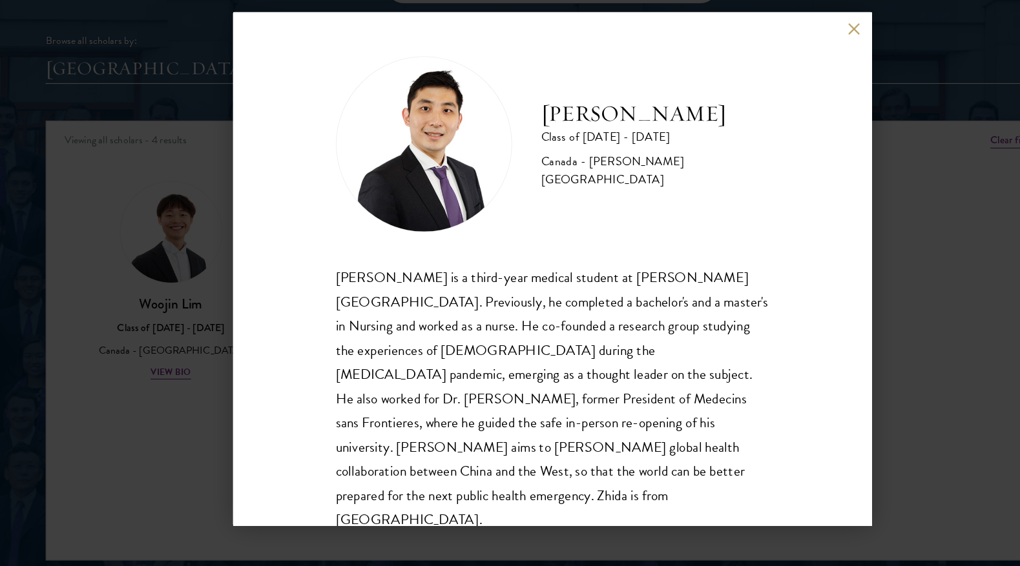
click at [770, 65] on div "[PERSON_NAME] Class of [DATE] - [DATE] [GEOGRAPHIC_DATA] - [PERSON_NAME][GEOGRA…" at bounding box center [510, 283] width 562 height 452
click at [780, 74] on button at bounding box center [775, 72] width 11 height 11
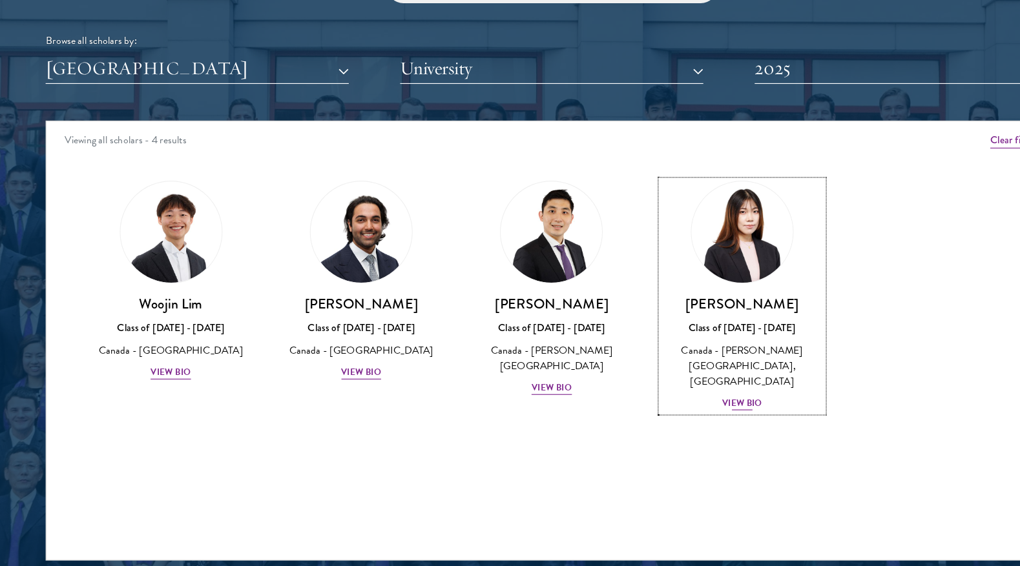
click at [680, 294] on img at bounding box center [677, 251] width 98 height 98
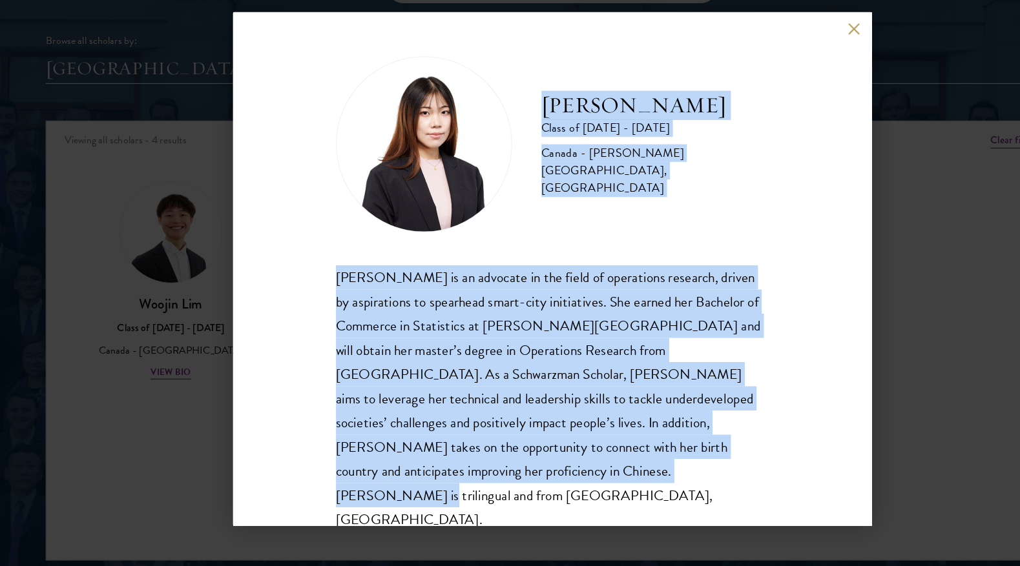
drag, startPoint x: 501, startPoint y: 140, endPoint x: 594, endPoint y: 457, distance: 330.0
click at [595, 457] on div "[PERSON_NAME] Class of [DATE] - [DATE] [GEOGRAPHIC_DATA] - [PERSON_NAME][GEOGRA…" at bounding box center [510, 305] width 381 height 419
copy div "[PERSON_NAME] Class of [DATE] - [DATE] [GEOGRAPHIC_DATA] - [PERSON_NAME][GEOGRA…"
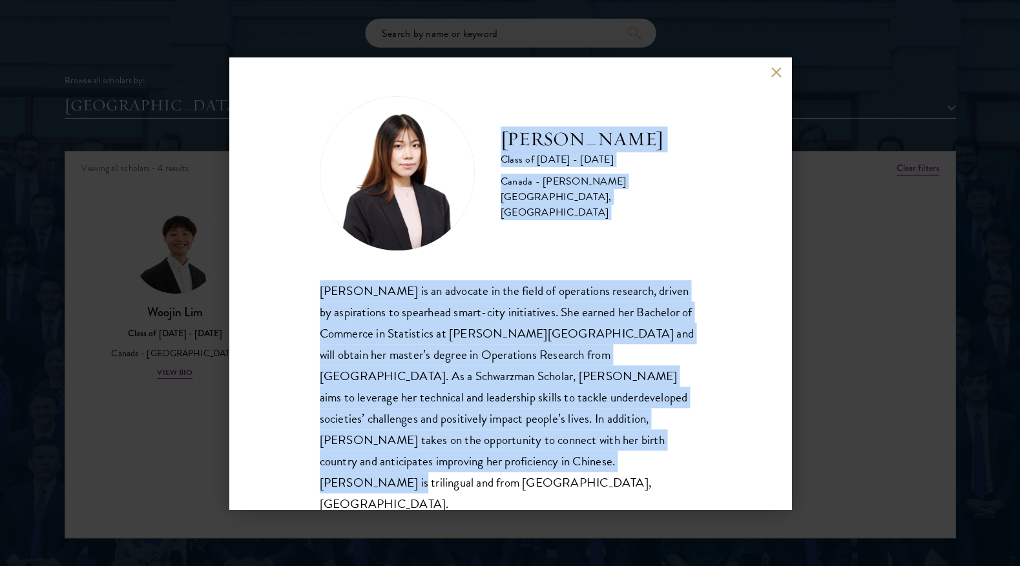
scroll to position [1564, 0]
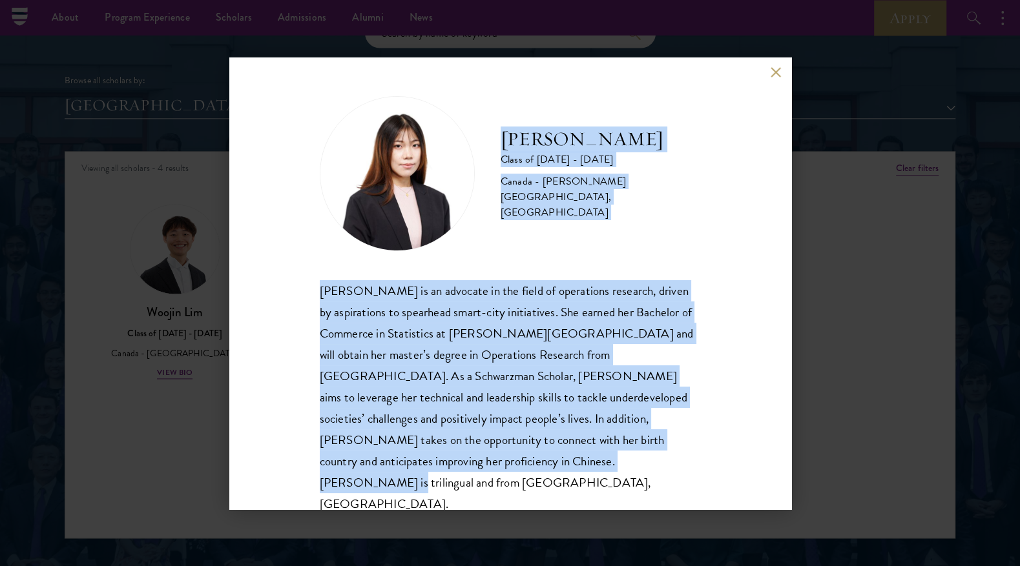
copy div "[PERSON_NAME] Class of [DATE] - [DATE] [GEOGRAPHIC_DATA] - [PERSON_NAME][GEOGRA…"
